Goal: Task Accomplishment & Management: Use online tool/utility

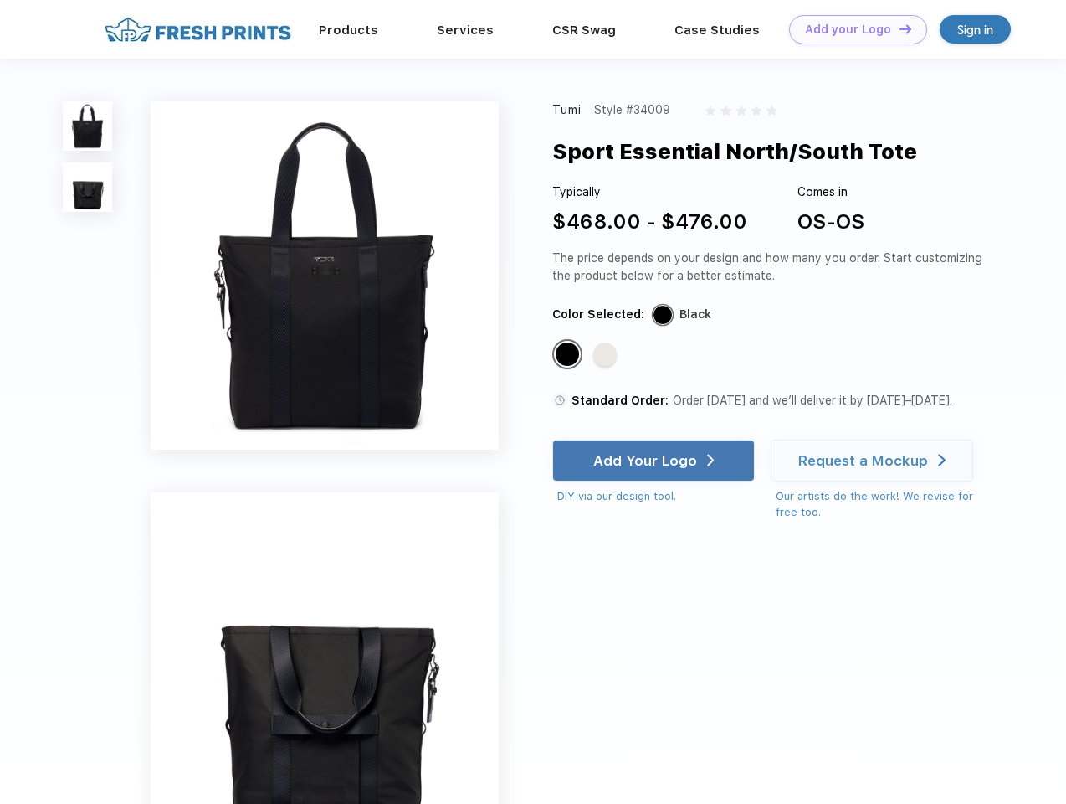
click at [852, 29] on link "Add your Logo Design Tool" at bounding box center [858, 29] width 138 height 29
click at [0, 0] on div "Design Tool" at bounding box center [0, 0] width 0 height 0
click at [898, 28] on link "Add your Logo Design Tool" at bounding box center [858, 29] width 138 height 29
click at [88, 126] on img at bounding box center [87, 125] width 49 height 49
click at [88, 188] on img at bounding box center [87, 186] width 49 height 49
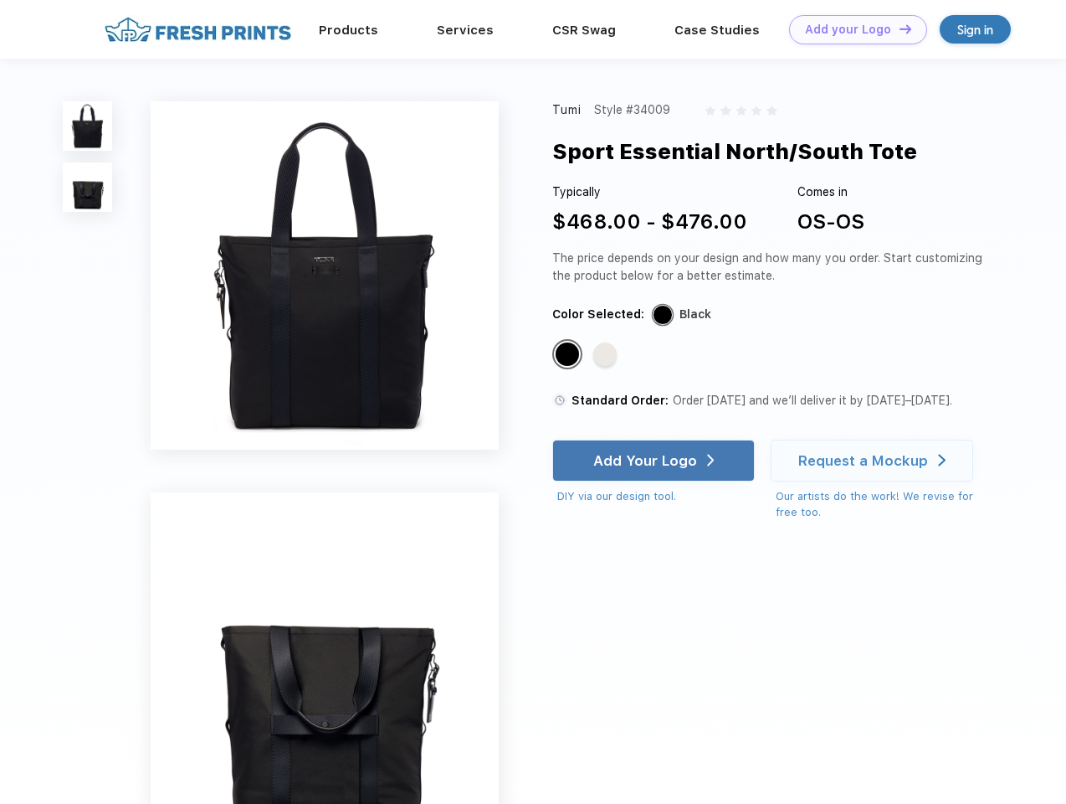
click at [569, 355] on div "Standard Color" at bounding box center [567, 353] width 23 height 23
click at [607, 355] on div "Standard Color" at bounding box center [604, 353] width 23 height 23
click at [655, 460] on div "Add Your Logo" at bounding box center [645, 460] width 104 height 17
click at [875, 460] on div "Request a Mockup" at bounding box center [864, 460] width 130 height 17
